Goal: Information Seeking & Learning: Understand process/instructions

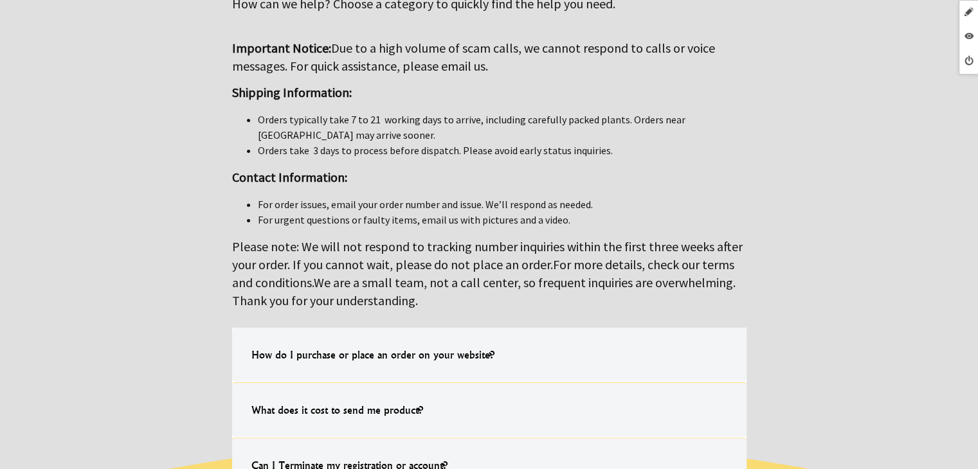
scroll to position [322, 0]
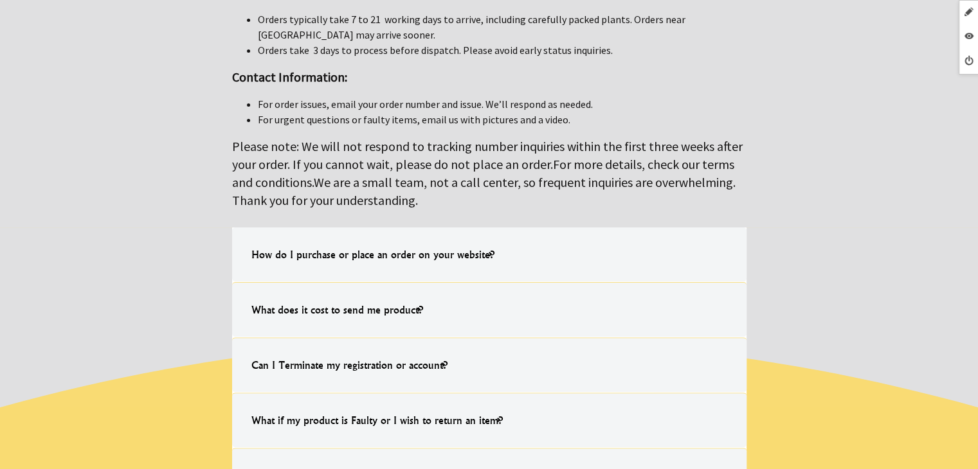
click at [520, 238] on label "How do I purchase or place an order on your website? Simply choose the item you…" at bounding box center [489, 255] width 514 height 54
click at [0, 0] on input "How do I purchase or place an order on your website? Simply choose the item you…" at bounding box center [0, 0] width 0 height 0
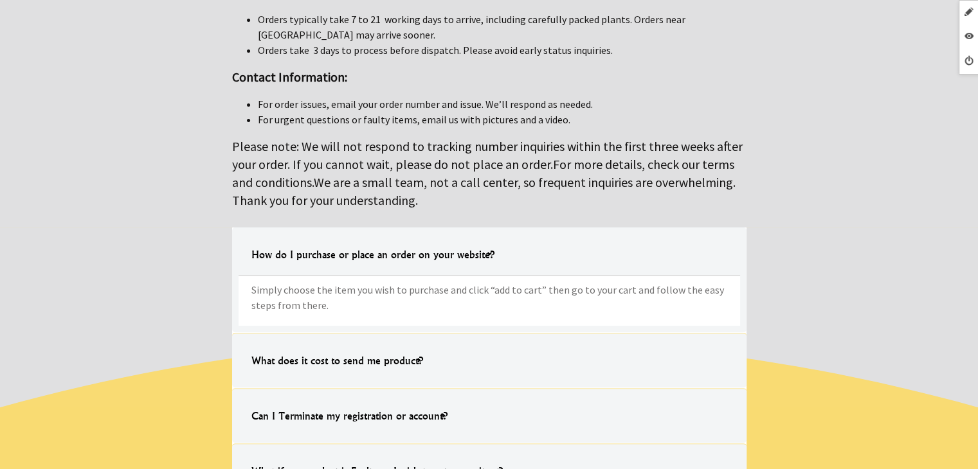
click at [637, 351] on label "What does it cost to send me product? All freight is $9.99 CAD Nationwide. Chec…" at bounding box center [489, 360] width 514 height 55
click at [0, 0] on input "What does it cost to send me product? All freight is $9.99 CAD Nationwide. Chec…" at bounding box center [0, 0] width 0 height 0
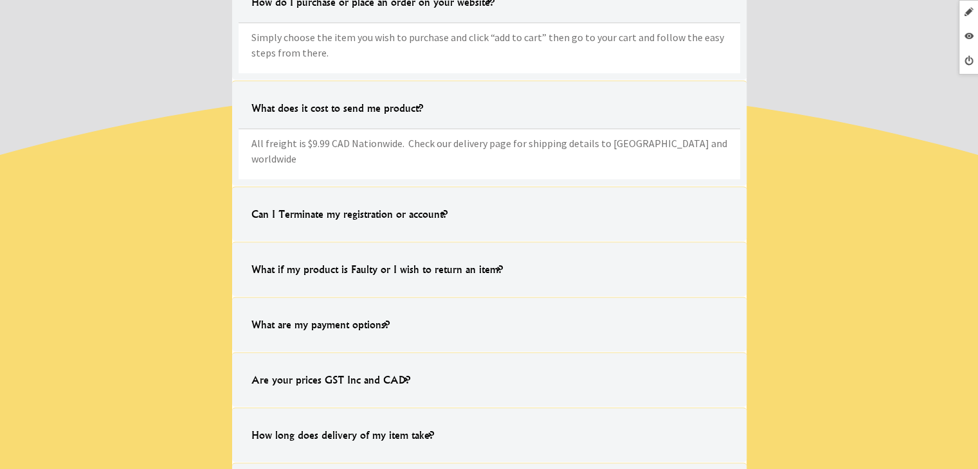
scroll to position [579, 0]
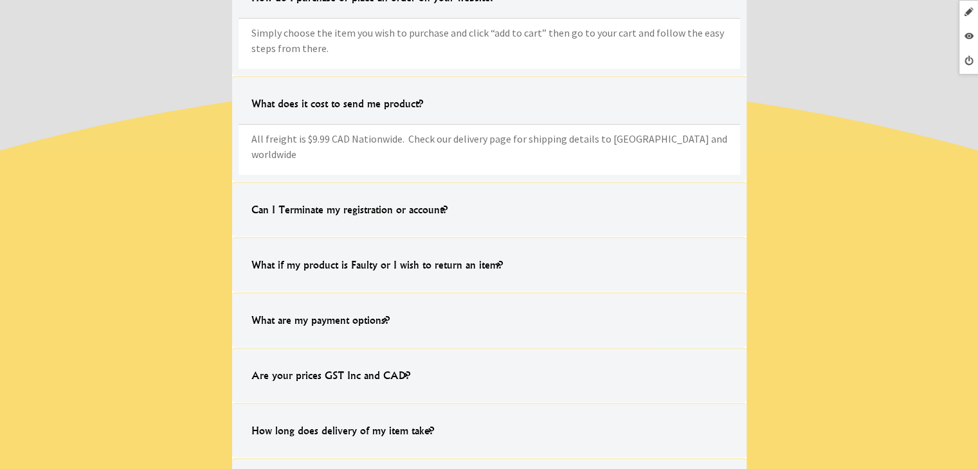
click at [603, 188] on label "Can I Terminate my registration or account? You can easily delete your account …" at bounding box center [489, 209] width 514 height 55
click at [0, 0] on input "Can I Terminate my registration or account? You can easily delete your account …" at bounding box center [0, 0] width 0 height 0
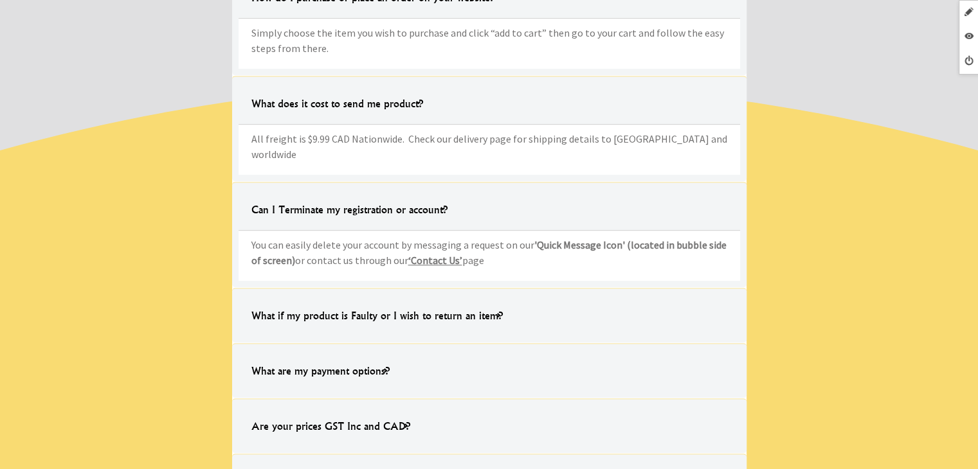
click at [574, 288] on label "What if my product is Faulty or I wish to return an item? Should your product m…" at bounding box center [489, 315] width 514 height 55
click at [0, 0] on input "What if my product is Faulty or I wish to return an item? Should your product m…" at bounding box center [0, 0] width 0 height 0
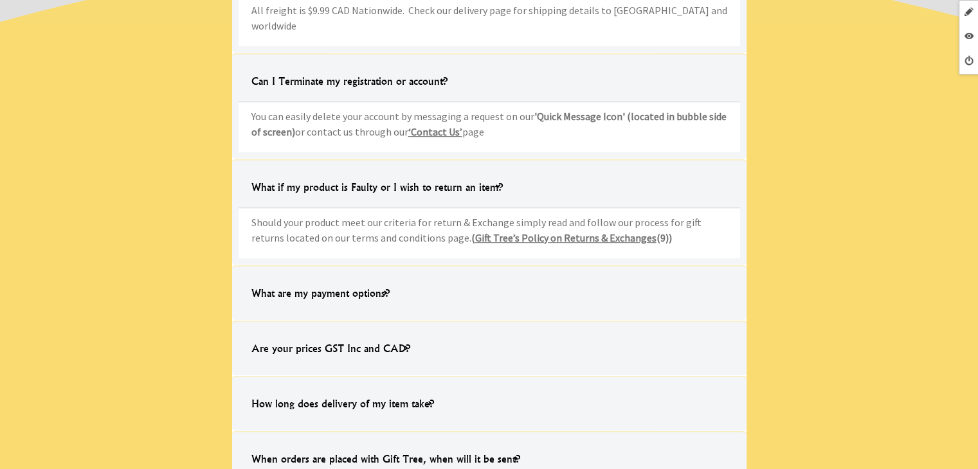
click at [540, 272] on label "What are my payment options? Our payment options are Visa & Mastercard or After…" at bounding box center [489, 293] width 514 height 55
click at [0, 0] on input "What are my payment options? Our payment options are Visa & Mastercard or After…" at bounding box center [0, 0] width 0 height 0
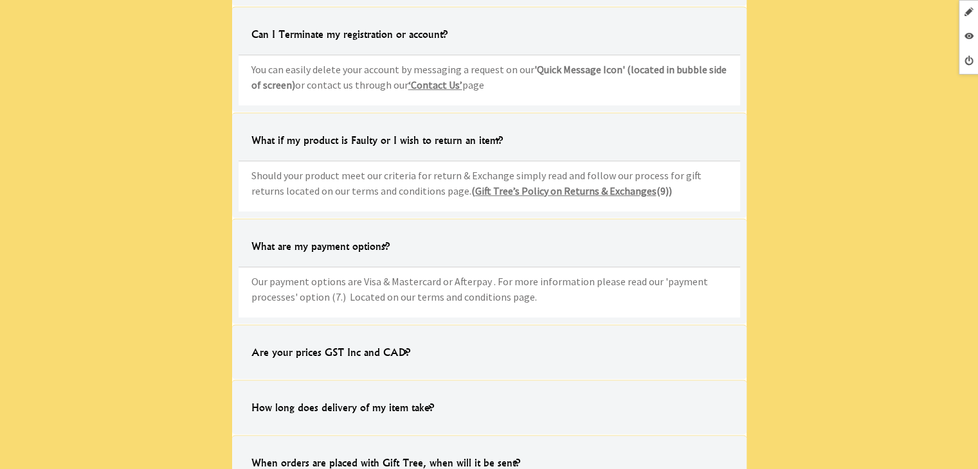
scroll to position [836, 0]
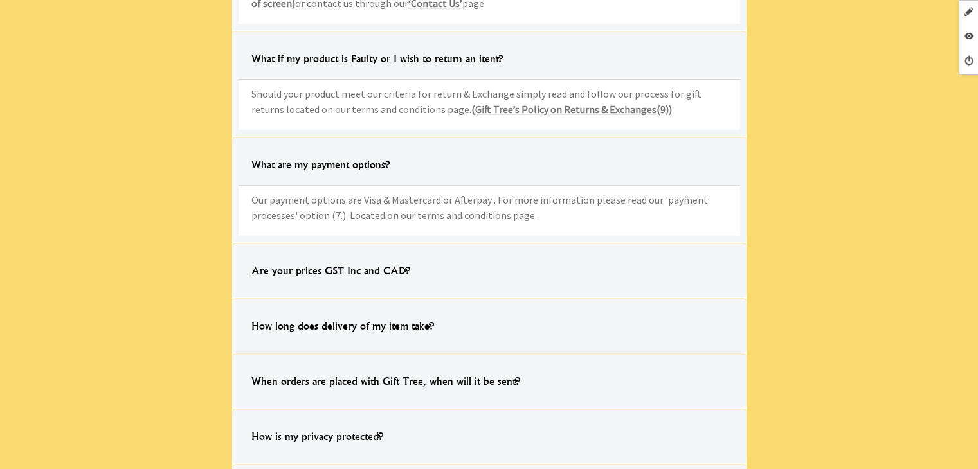
click at [545, 266] on label "Are your prices GST Inc and CAD? Yes, all prices shown are CAD excluding GST on…" at bounding box center [489, 270] width 514 height 55
click at [0, 0] on input "Are your prices GST Inc and CAD? Yes, all prices shown are CAD excluding GST on…" at bounding box center [0, 0] width 0 height 0
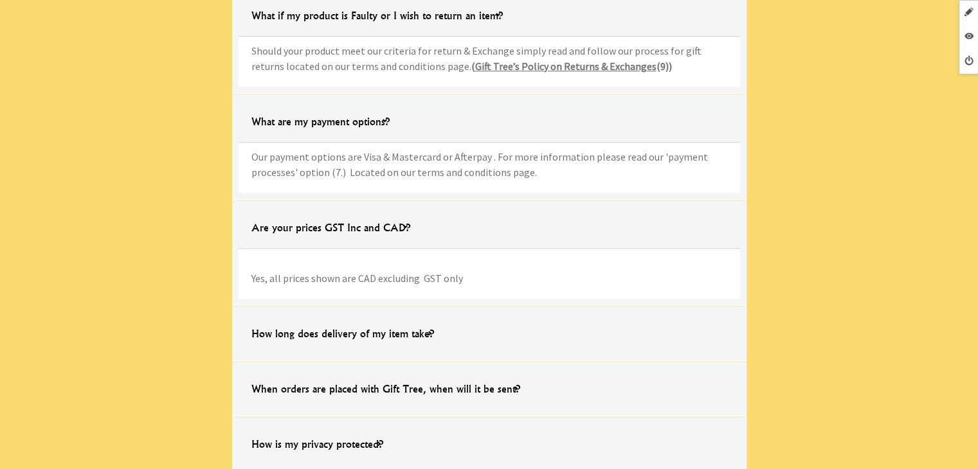
scroll to position [900, 0]
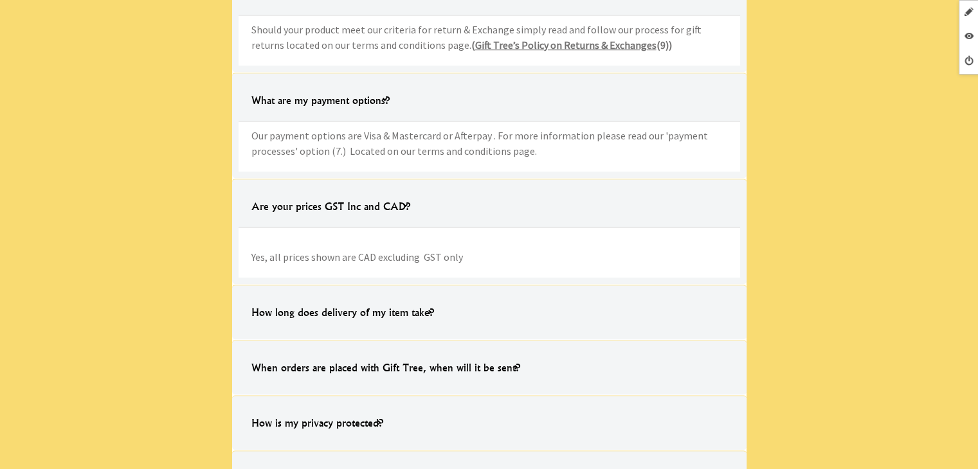
click at [517, 286] on label "How long does delivery of my item take? Once the product has been sent from our…" at bounding box center [489, 312] width 514 height 55
click at [0, 0] on input "How long does delivery of my item take? Once the product has been sent from our…" at bounding box center [0, 0] width 0 height 0
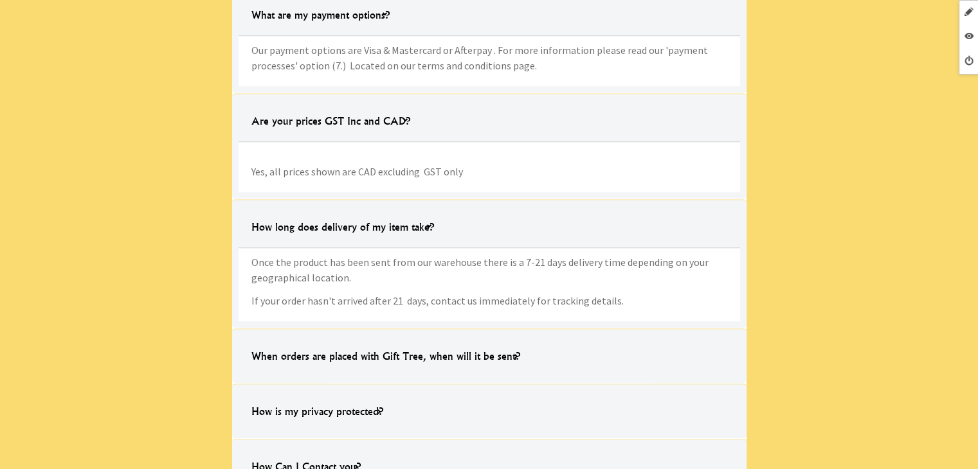
scroll to position [1093, 0]
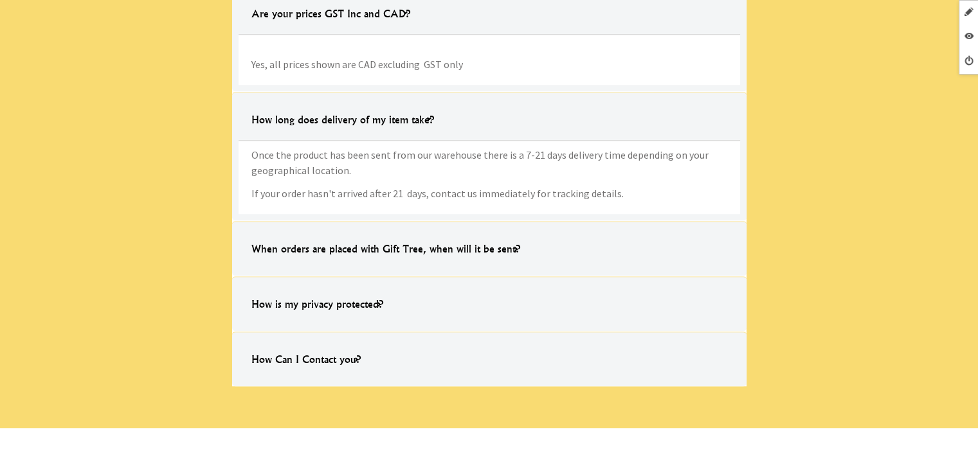
click at [505, 233] on h4 "When orders are placed with Gift Tree, when will it be sent?" at bounding box center [386, 248] width 295 height 41
click at [0, 0] on input "When orders are placed with Gift Tree, when will it be sent? All items will be …" at bounding box center [0, 0] width 0 height 0
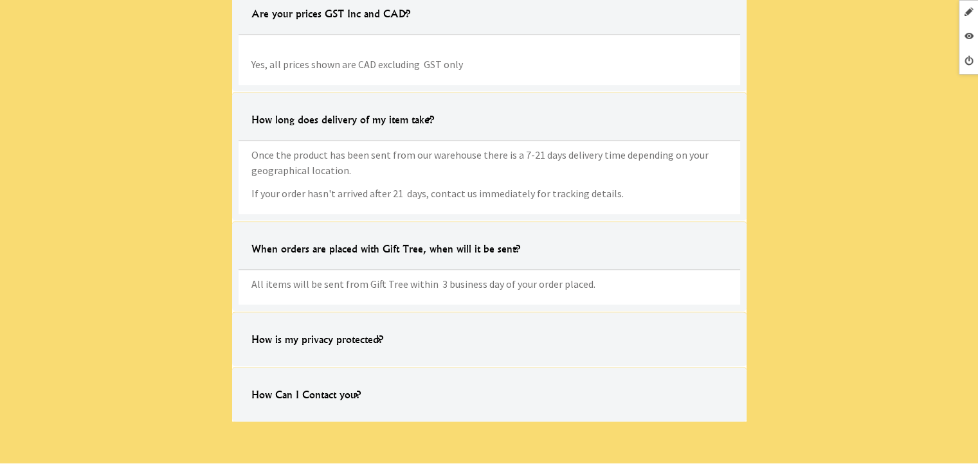
click at [475, 314] on label "How is my privacy protected? Your security is paramount, Gift Tree Ltd has take…" at bounding box center [489, 339] width 514 height 55
click at [0, 0] on input "How is my privacy protected? Your security is paramount, Gift Tree Ltd has take…" at bounding box center [0, 0] width 0 height 0
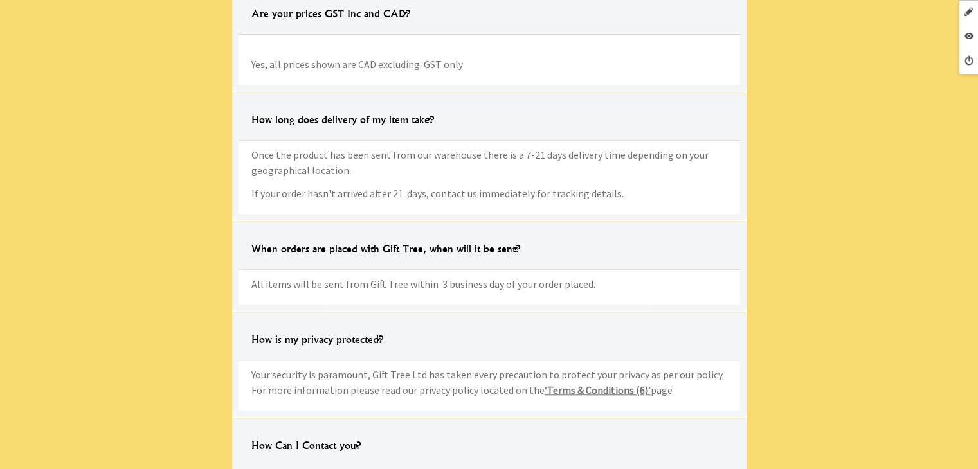
click at [471, 419] on label "How Can I Contact you? Simply message us on our 'Quick Message Icon' (located i…" at bounding box center [489, 445] width 514 height 55
click at [0, 0] on input "How Can I Contact you? Simply message us on our 'Quick Message Icon' (located i…" at bounding box center [0, 0] width 0 height 0
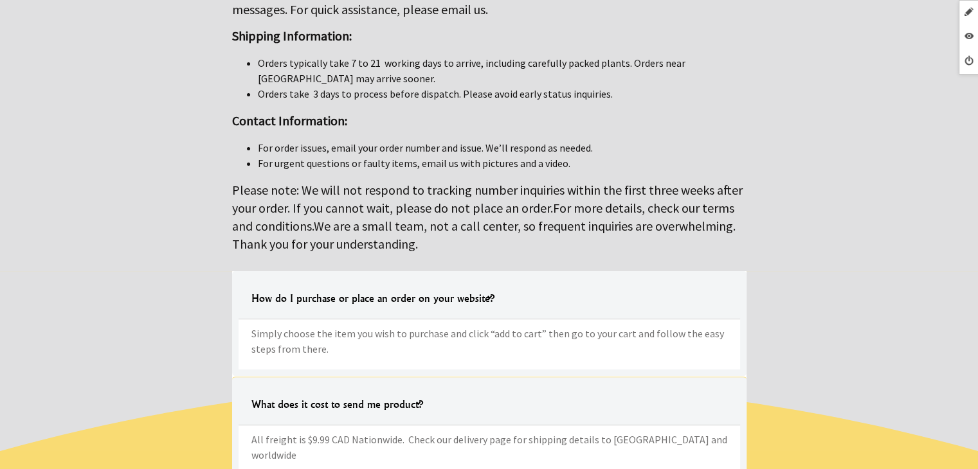
scroll to position [450, 0]
